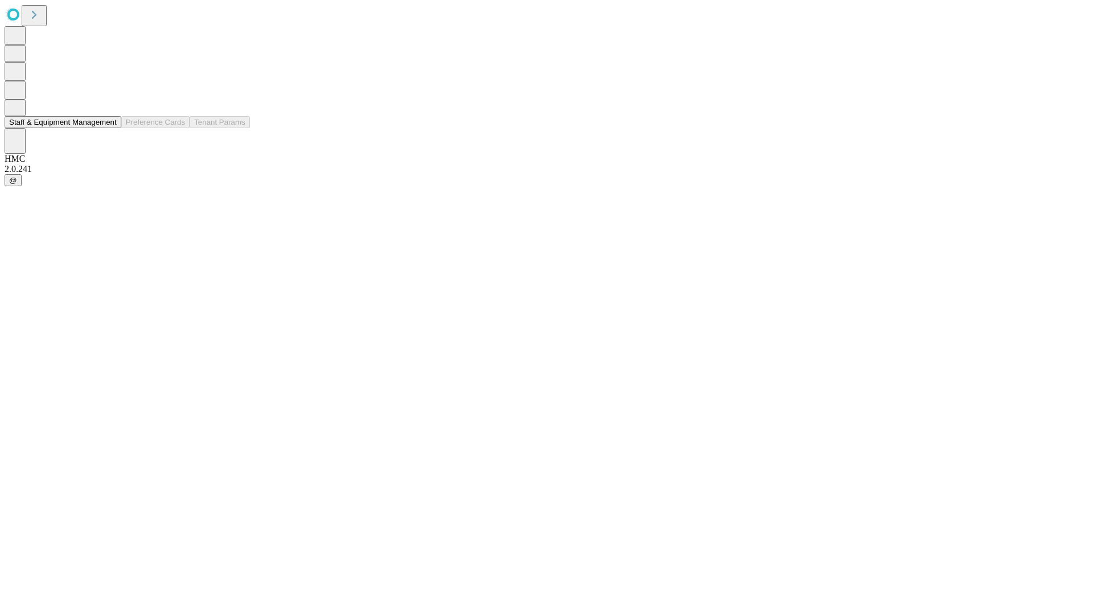
click at [109, 128] on button "Staff & Equipment Management" at bounding box center [63, 122] width 117 height 12
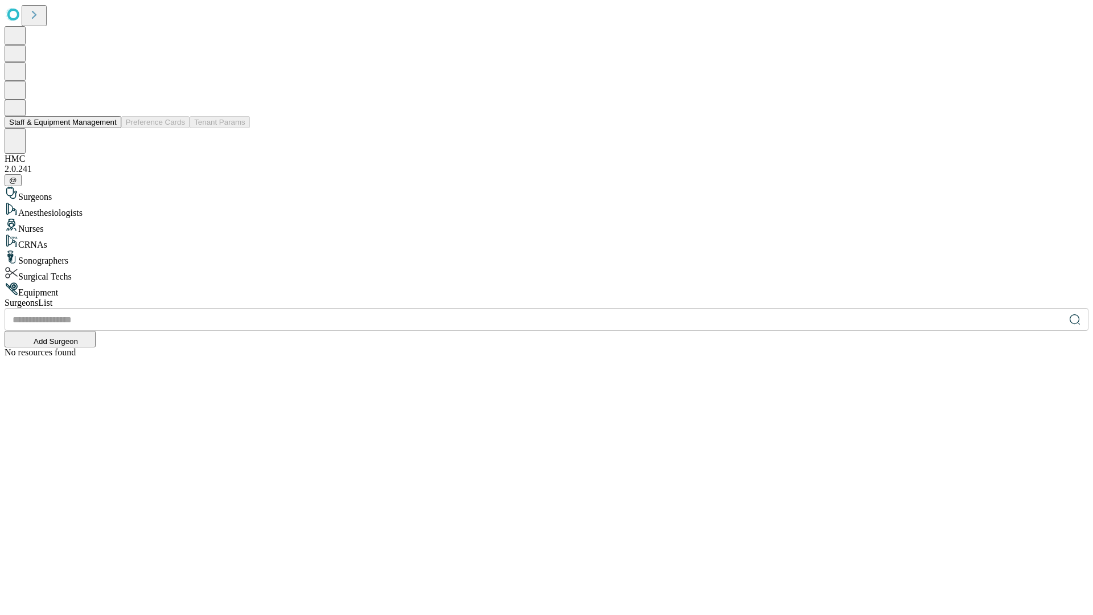
click at [109, 128] on button "Staff & Equipment Management" at bounding box center [63, 122] width 117 height 12
